Goal: Book appointment/travel/reservation

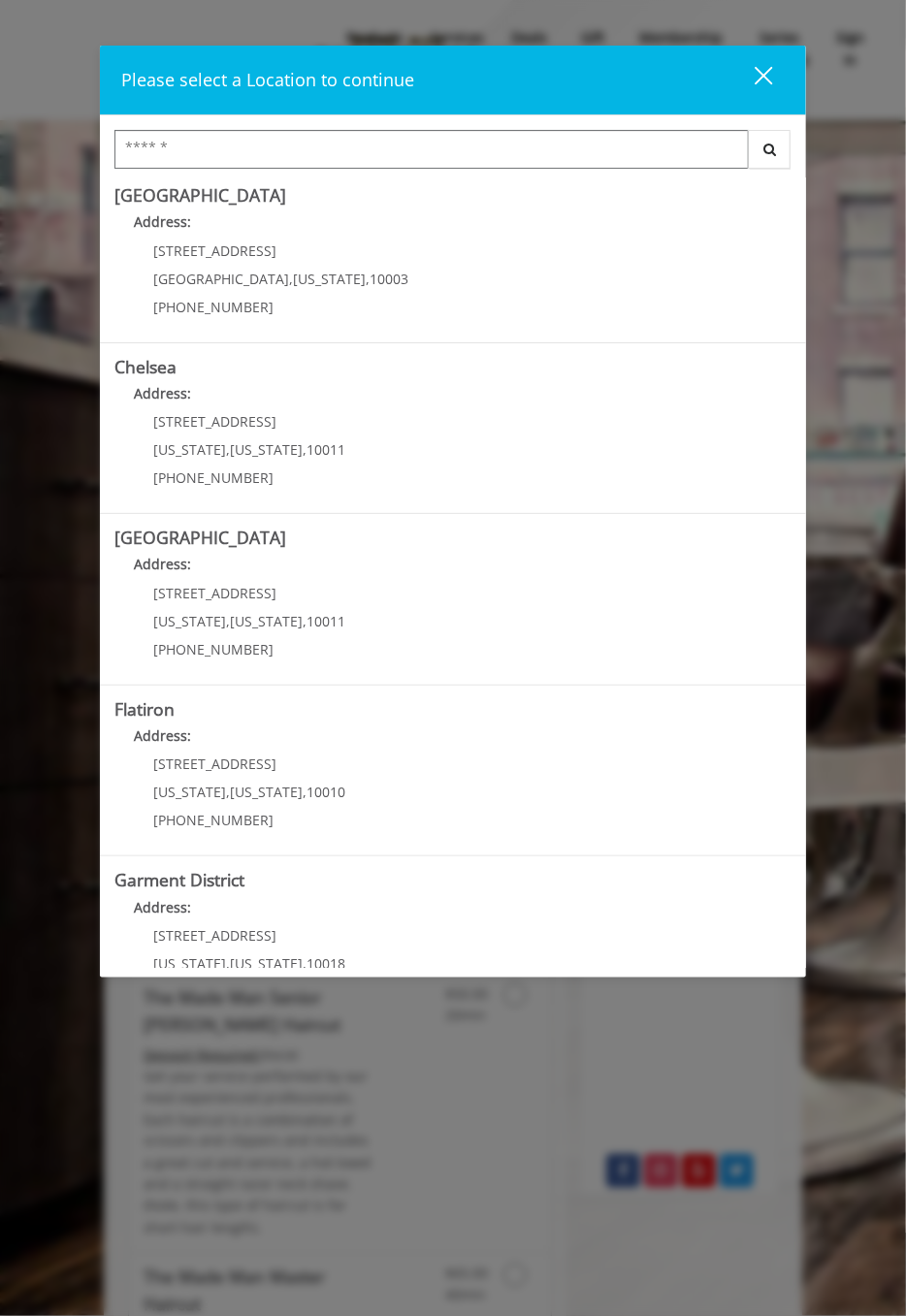
scroll to position [12, 0]
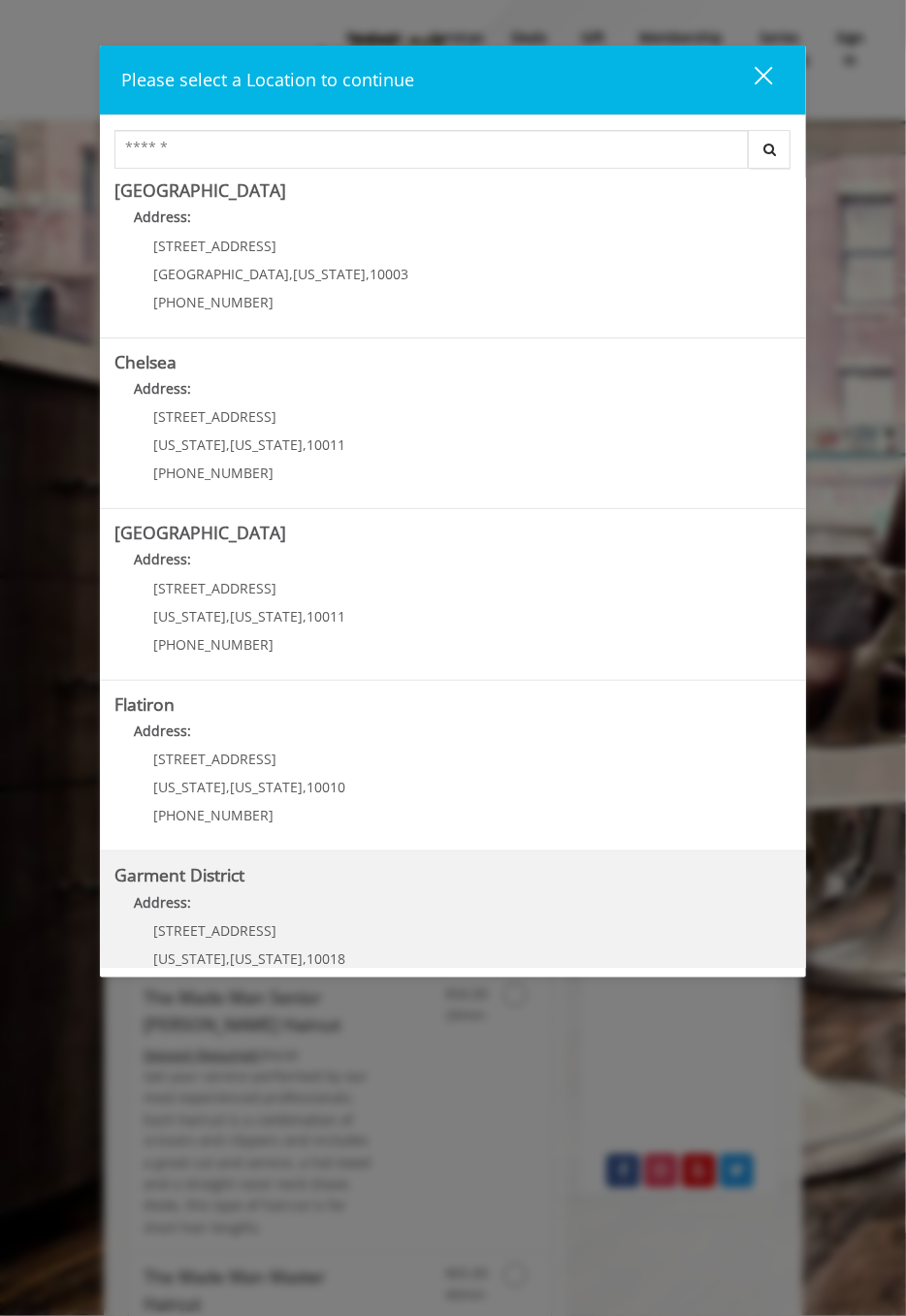
click at [259, 927] on p "[STREET_ADDRESS]" at bounding box center [248, 931] width 192 height 15
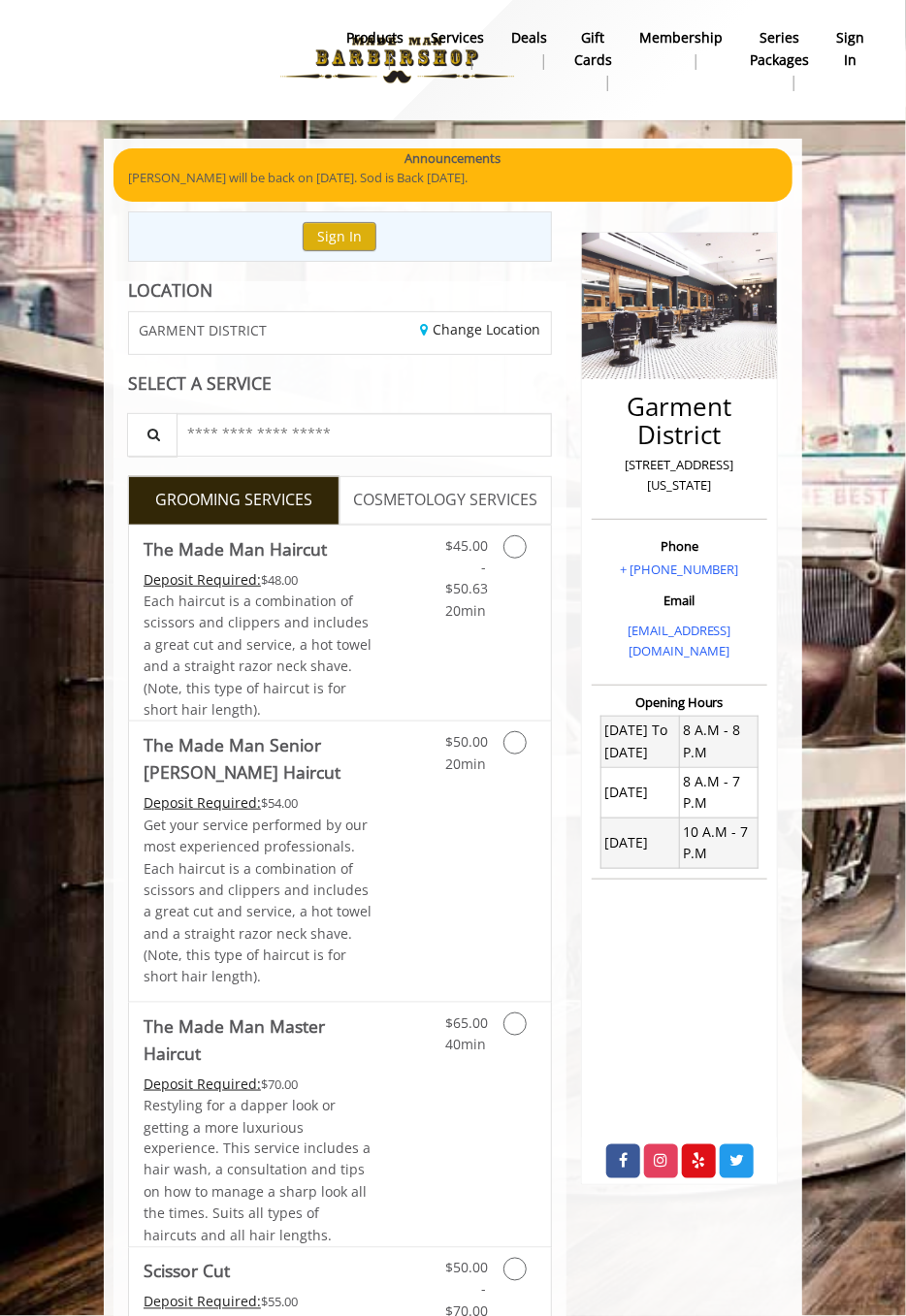
click at [508, 552] on icon "Grooming services" at bounding box center [516, 547] width 24 height 24
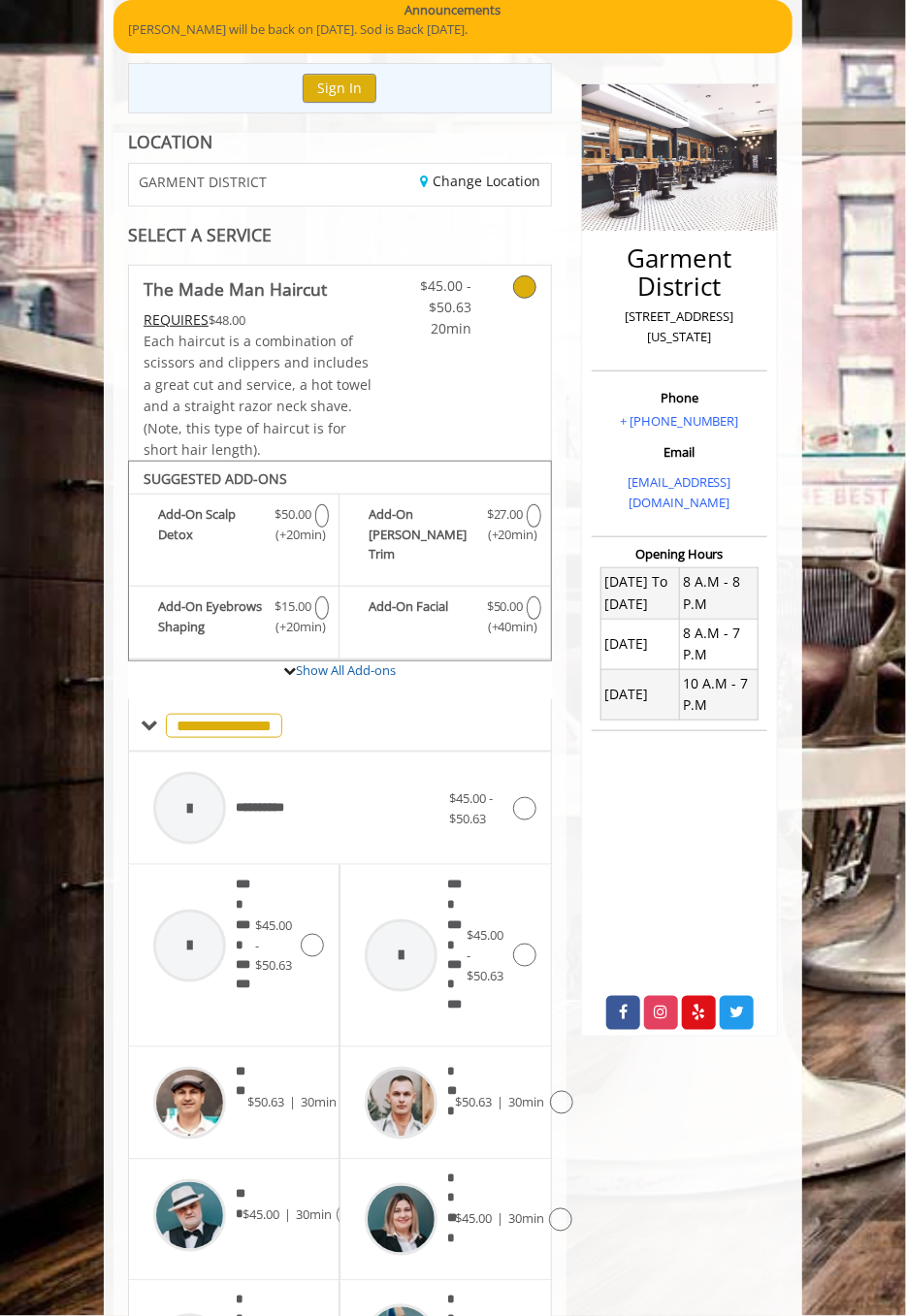
scroll to position [148, 0]
